Goal: Contribute content: Add original content to the website for others to see

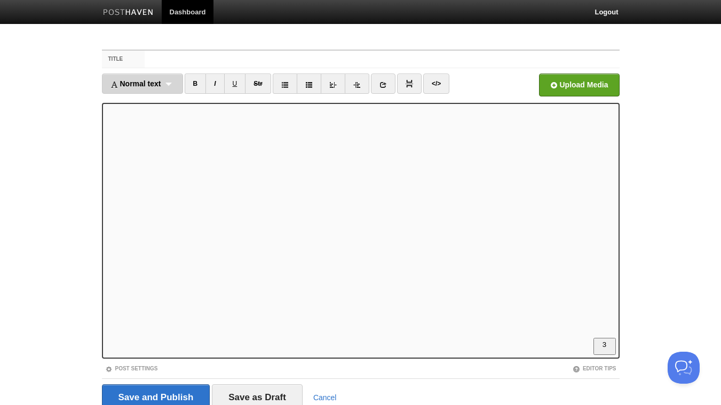
click at [145, 87] on span "Normal text" at bounding box center [135, 83] width 51 height 9
click at [153, 138] on link "Heading 2" at bounding box center [142, 139] width 80 height 16
click at [197, 83] on link "I" at bounding box center [199, 84] width 19 height 20
click at [203, 87] on link "I" at bounding box center [199, 84] width 19 height 20
click at [183, 86] on link "B" at bounding box center [180, 84] width 22 height 20
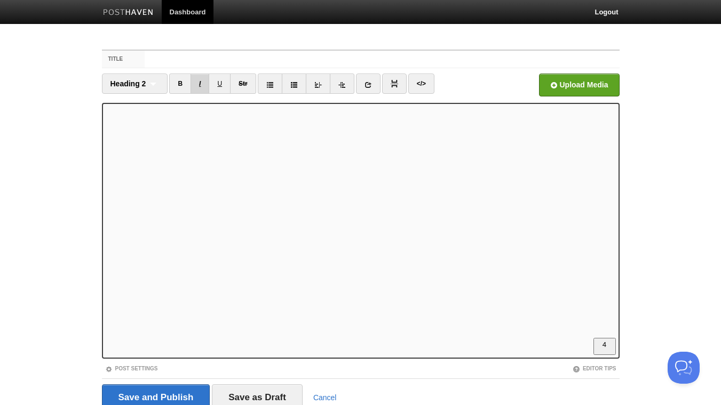
click at [201, 85] on link "I" at bounding box center [199, 84] width 19 height 20
click at [201, 83] on link "I" at bounding box center [199, 84] width 19 height 20
click at [198, 85] on link "I" at bounding box center [199, 84] width 19 height 20
click at [200, 86] on link "I" at bounding box center [199, 84] width 19 height 20
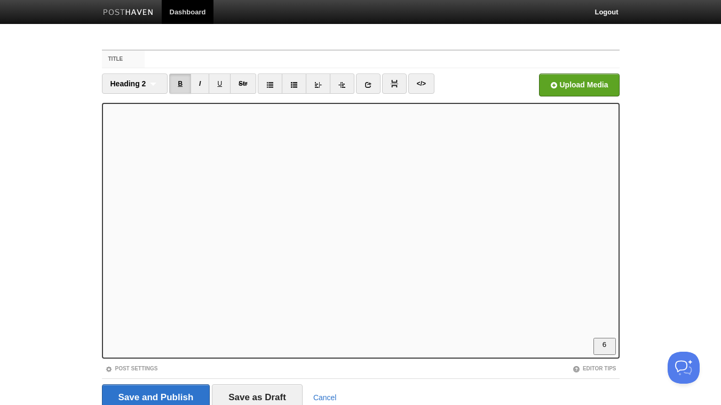
click at [181, 84] on link "B" at bounding box center [180, 84] width 22 height 20
drag, startPoint x: 177, startPoint y: 84, endPoint x: 182, endPoint y: 84, distance: 5.9
click at [177, 84] on link "B" at bounding box center [180, 84] width 22 height 20
click at [180, 81] on link "B" at bounding box center [180, 84] width 22 height 20
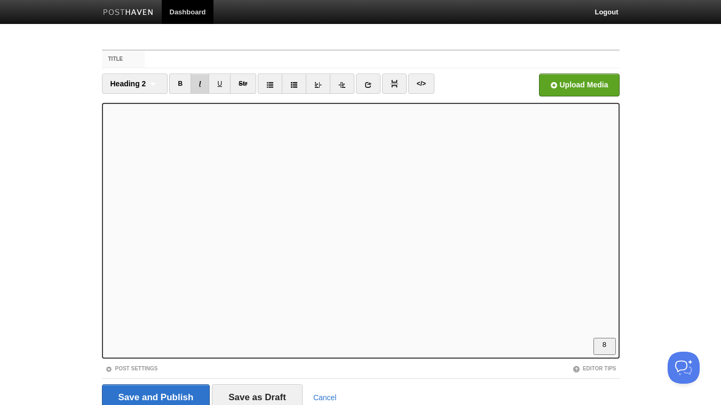
click at [202, 81] on link "I" at bounding box center [199, 84] width 19 height 20
click at [183, 80] on link "B" at bounding box center [180, 84] width 22 height 20
click at [178, 83] on link "B" at bounding box center [180, 84] width 22 height 20
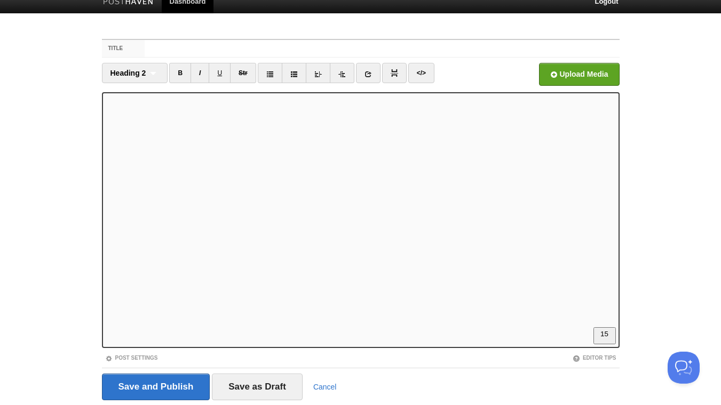
scroll to position [0, 0]
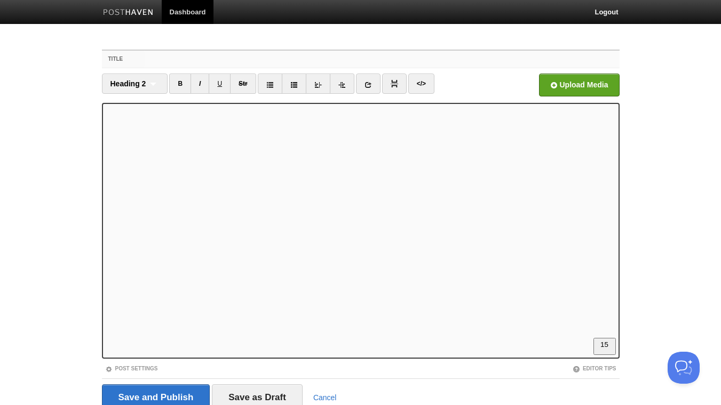
click at [226, 53] on input "Title" at bounding box center [382, 59] width 474 height 17
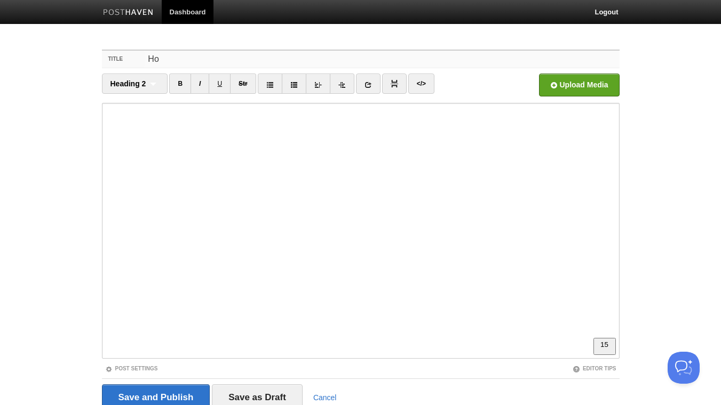
type input "H"
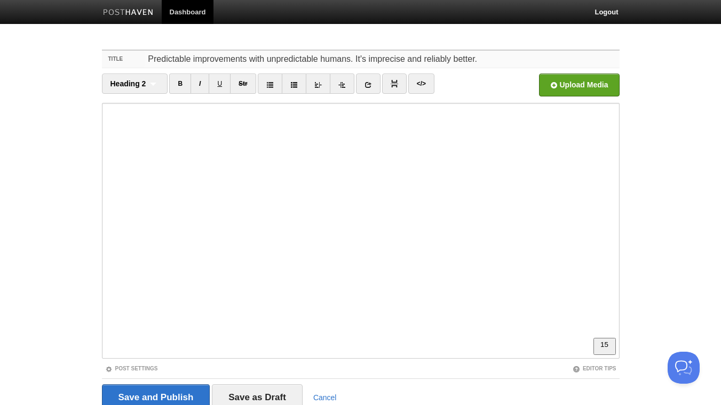
drag, startPoint x: 371, startPoint y: 59, endPoint x: 355, endPoint y: 60, distance: 16.0
click at [355, 60] on input "Predictable improvements with unpredictable humans. It's imprecise and reliably…" at bounding box center [382, 59] width 474 height 17
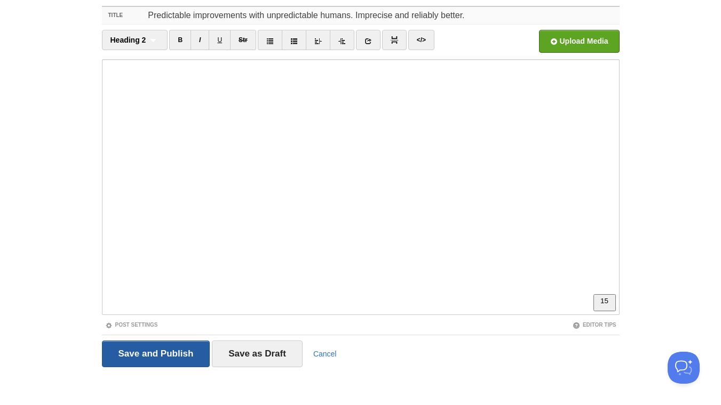
type input "Predictable improvements with unpredictable humans. Imprecise and reliably bett…"
click at [155, 354] on input "Save and Publish" at bounding box center [156, 354] width 108 height 27
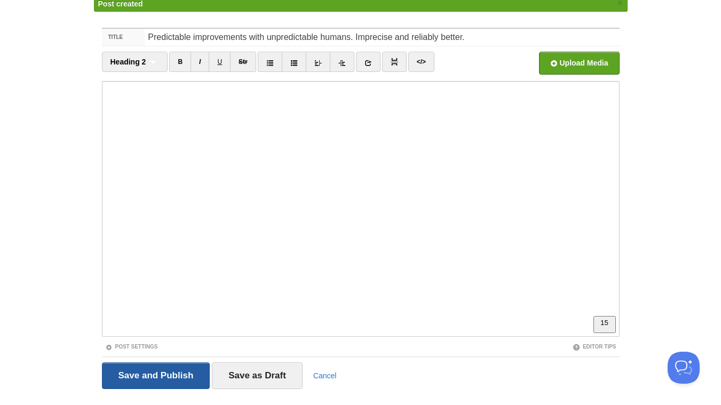
scroll to position [40, 0]
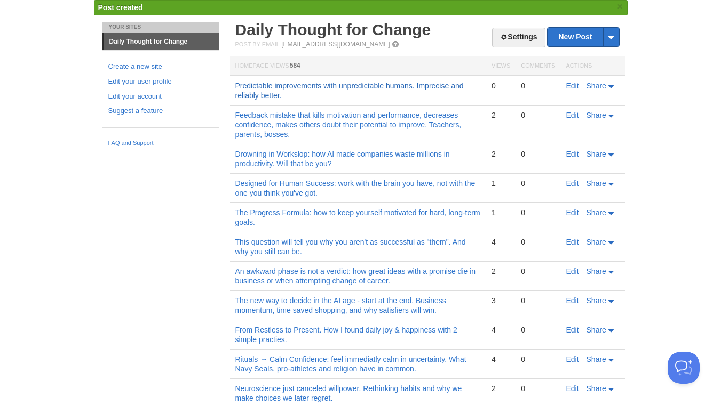
click at [347, 85] on link "Predictable improvements with unpredictable humans. Imprecise and reliably bett…" at bounding box center [349, 91] width 228 height 18
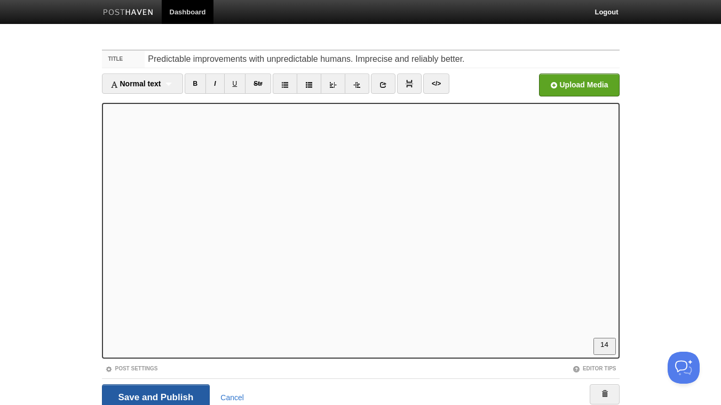
click at [166, 403] on input "Save and Publish" at bounding box center [156, 398] width 108 height 27
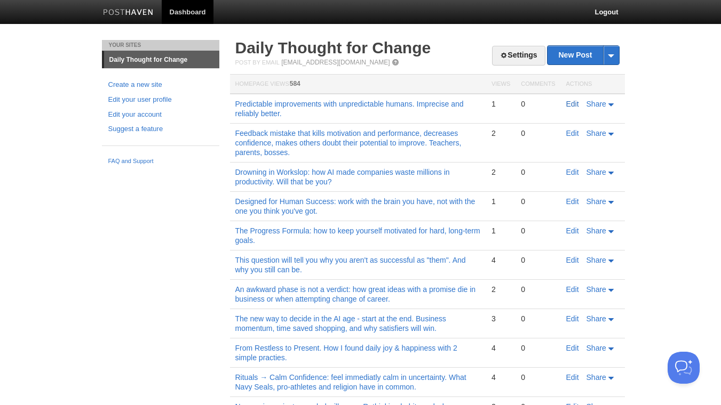
click at [569, 102] on link "Edit" at bounding box center [572, 104] width 13 height 9
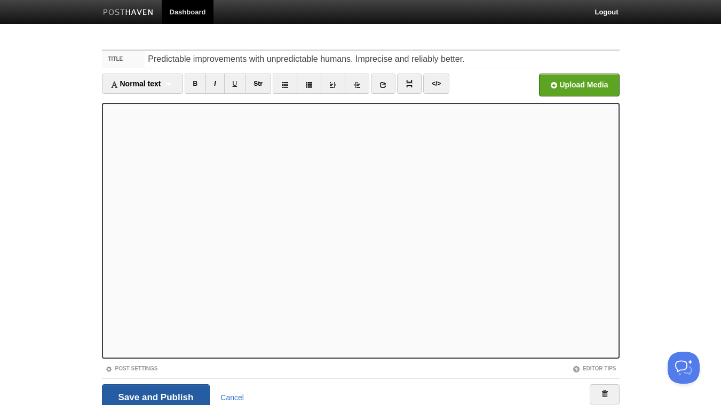
click at [162, 399] on input "Save and Publish" at bounding box center [156, 398] width 108 height 27
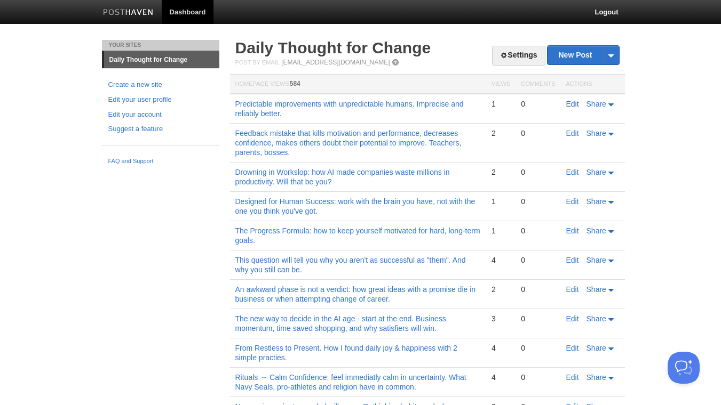
click at [566, 103] on link "Edit" at bounding box center [572, 104] width 13 height 9
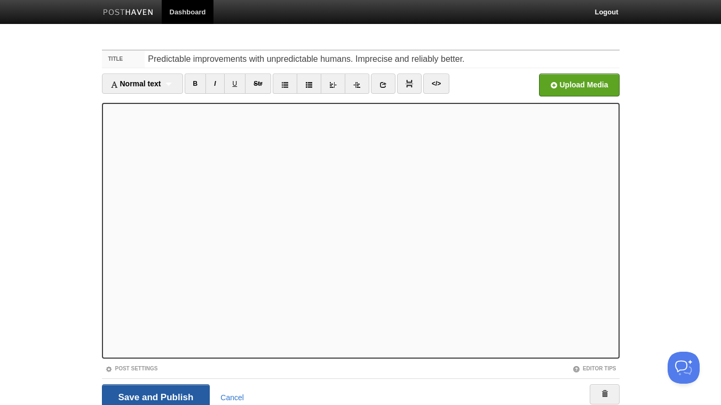
click at [136, 395] on input "Save and Publish" at bounding box center [156, 398] width 108 height 27
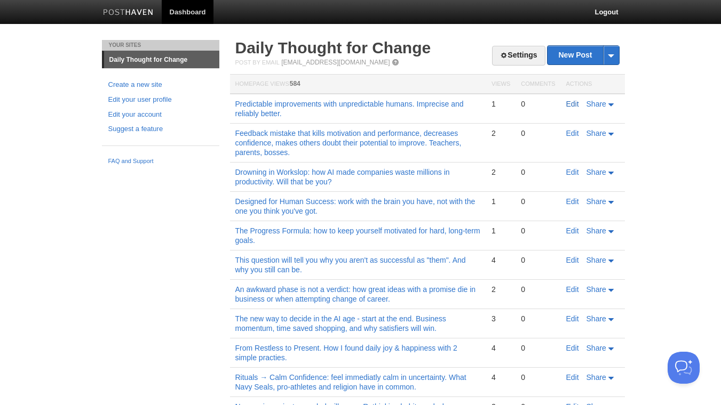
click at [570, 106] on link "Edit" at bounding box center [572, 104] width 13 height 9
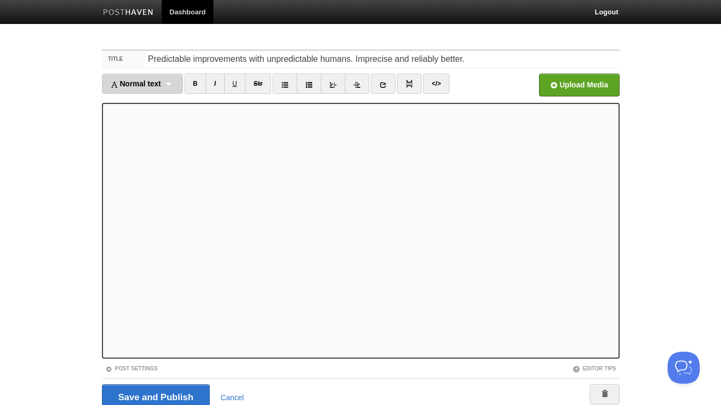
click at [161, 84] on span "Normal text" at bounding box center [135, 83] width 51 height 9
click at [162, 105] on link "Normal text" at bounding box center [142, 102] width 80 height 16
click at [203, 84] on link "I" at bounding box center [205, 84] width 19 height 20
click at [164, 84] on div "Normal text Normal text Heading 1 Heading 2 Heading 3" at bounding box center [137, 84] width 71 height 20
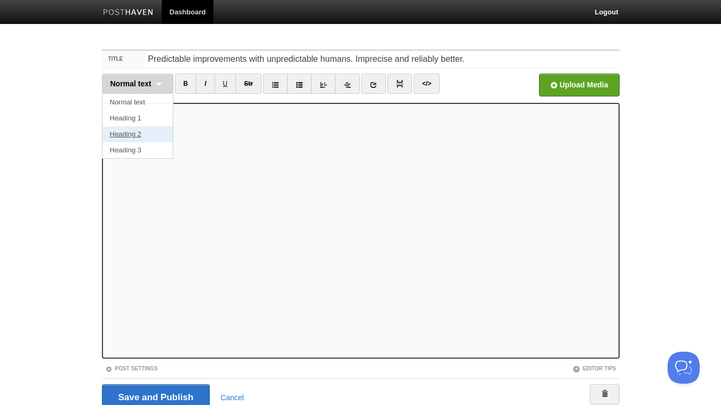
click at [148, 130] on link "Heading 2" at bounding box center [137, 134] width 70 height 16
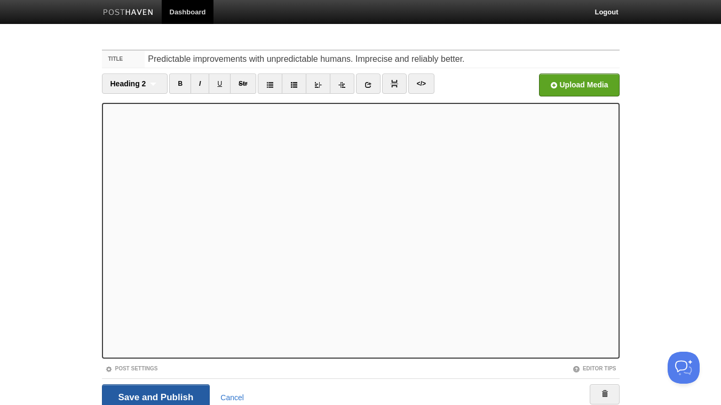
click at [171, 395] on input "Save and Publish" at bounding box center [156, 398] width 108 height 27
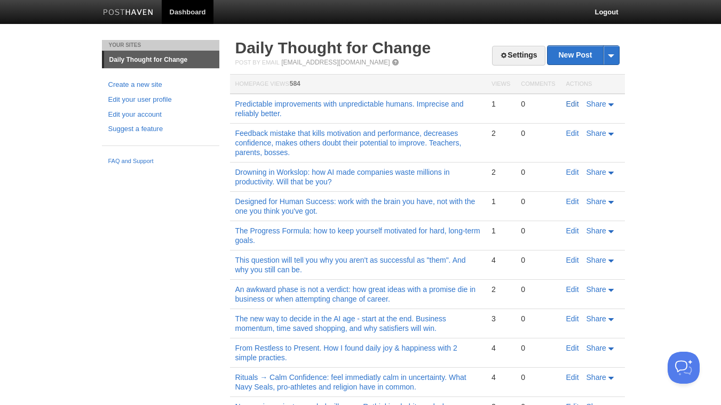
click at [576, 104] on link "Edit" at bounding box center [572, 104] width 13 height 9
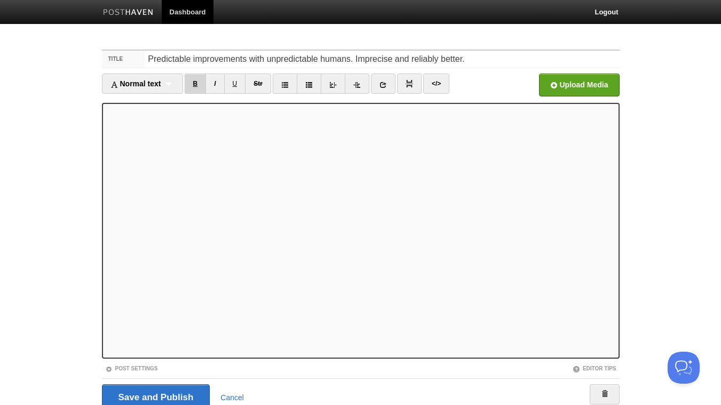
click at [200, 83] on link "B" at bounding box center [196, 84] width 22 height 20
click at [169, 397] on input "Save and Publish" at bounding box center [156, 398] width 108 height 27
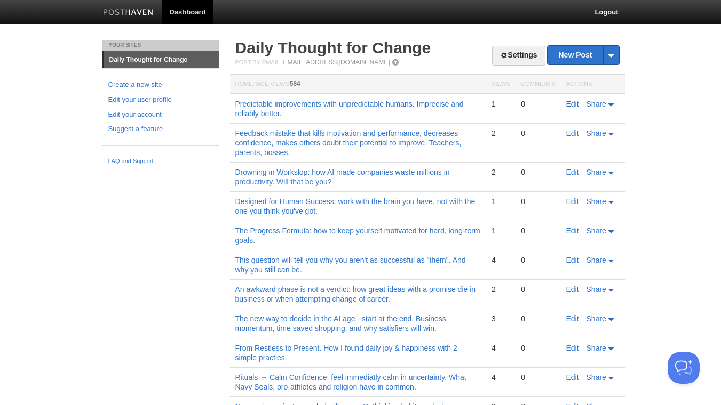
click at [570, 101] on link "Edit" at bounding box center [572, 104] width 13 height 9
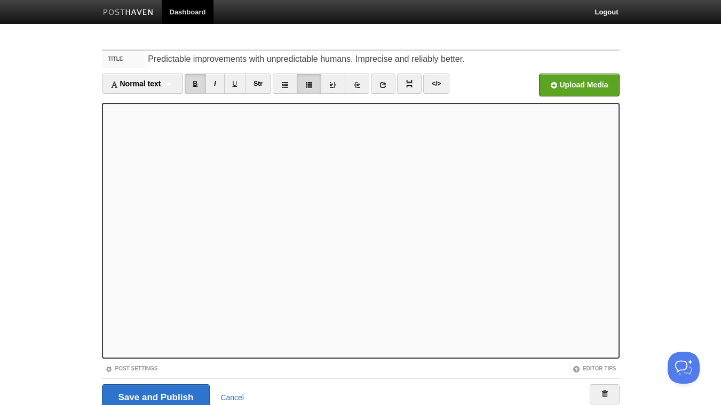
click at [197, 84] on link "B" at bounding box center [196, 84] width 22 height 20
click at [172, 86] on div "Normal text Normal text Heading 1 Heading 2 Heading 3" at bounding box center [142, 84] width 81 height 20
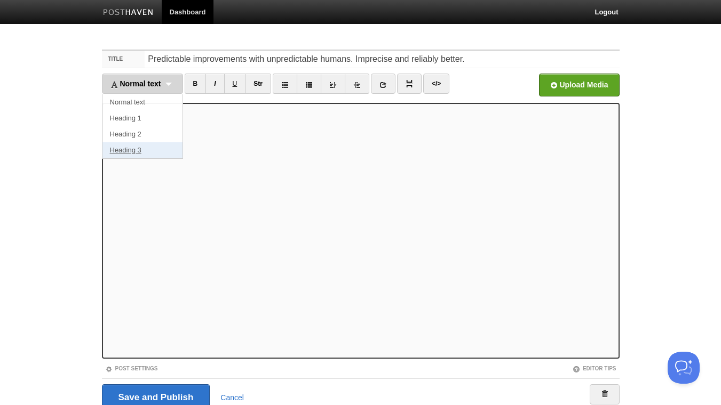
click at [159, 147] on link "Heading 3" at bounding box center [142, 150] width 80 height 16
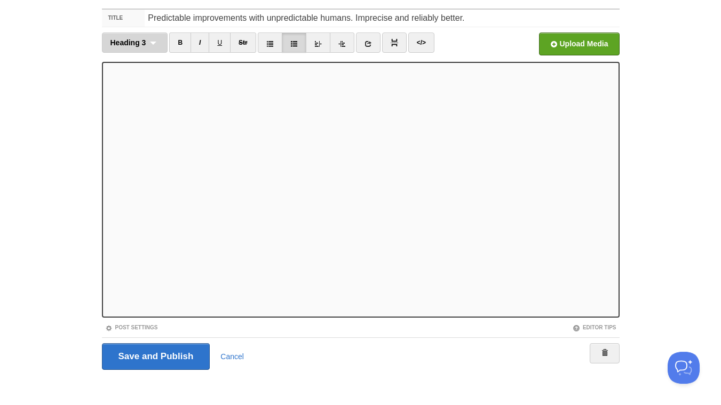
scroll to position [44, 0]
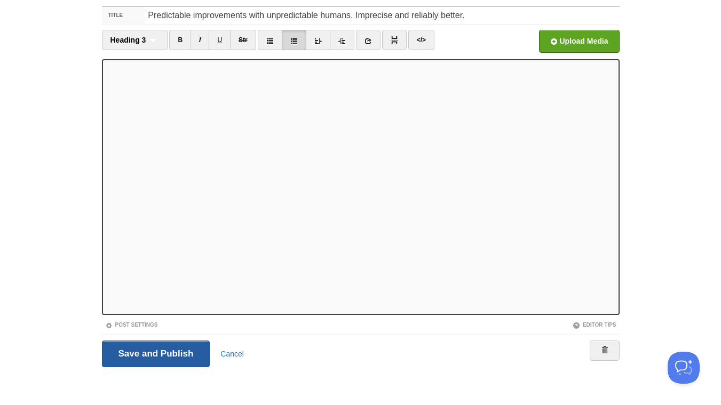
click at [157, 357] on input "Save and Publish" at bounding box center [156, 354] width 108 height 27
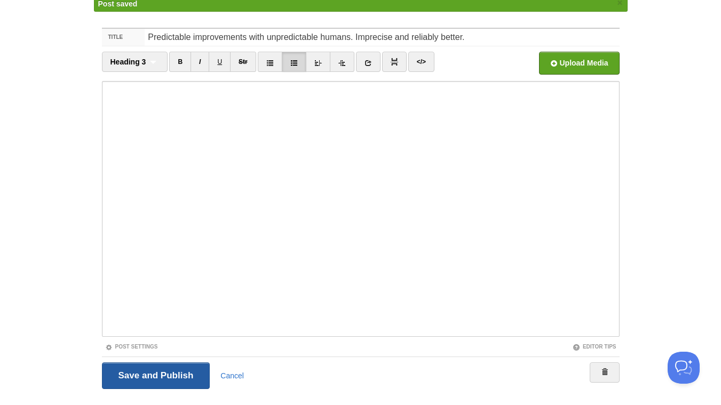
scroll to position [40, 0]
